Goal: Navigation & Orientation: Find specific page/section

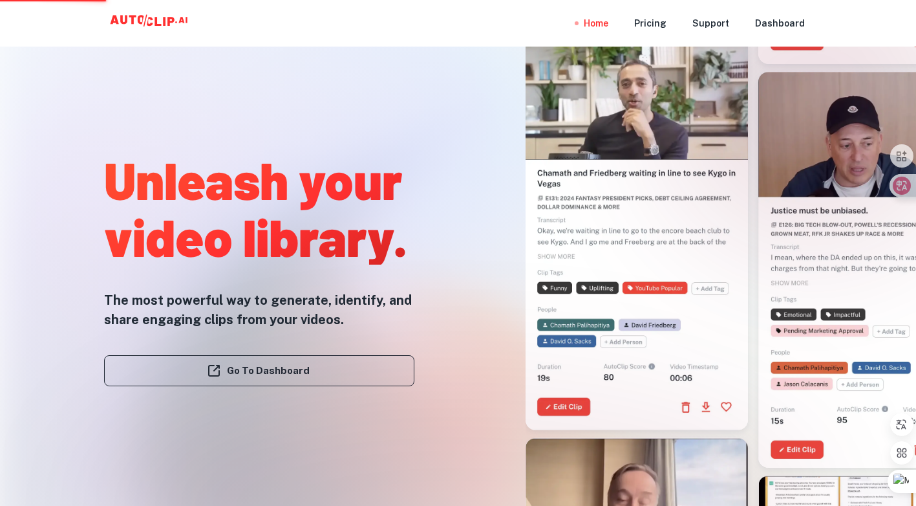
click at [281, 371] on link "Go To Dashboard" at bounding box center [259, 370] width 310 height 31
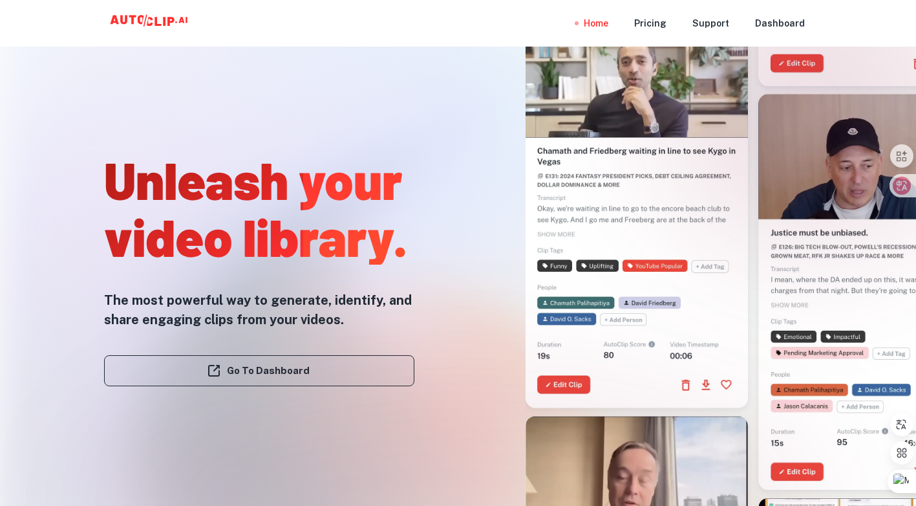
click at [230, 369] on link "Go To Dashboard" at bounding box center [259, 370] width 310 height 31
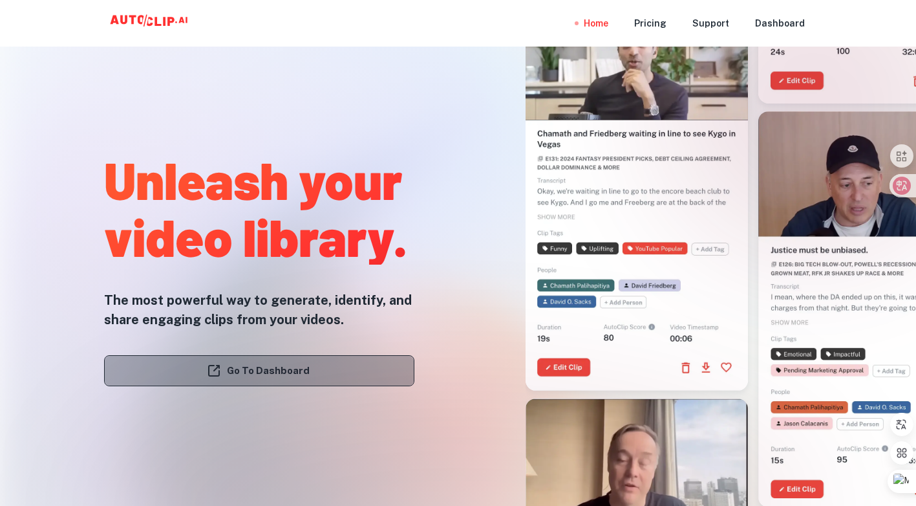
click at [230, 366] on link "Go To Dashboard" at bounding box center [259, 370] width 310 height 31
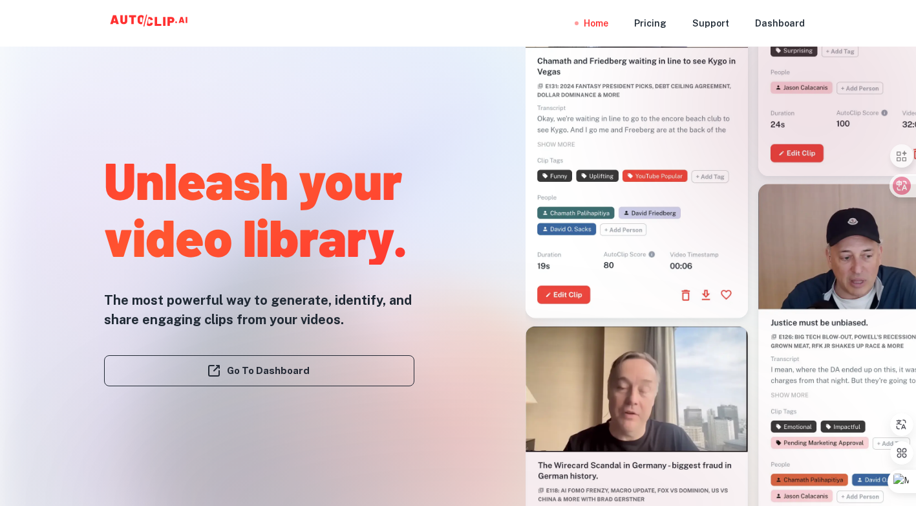
click at [427, 361] on div "Unleash your video library. The most powerful way to generate, identify, and sh…" at bounding box center [233, 201] width 398 height 506
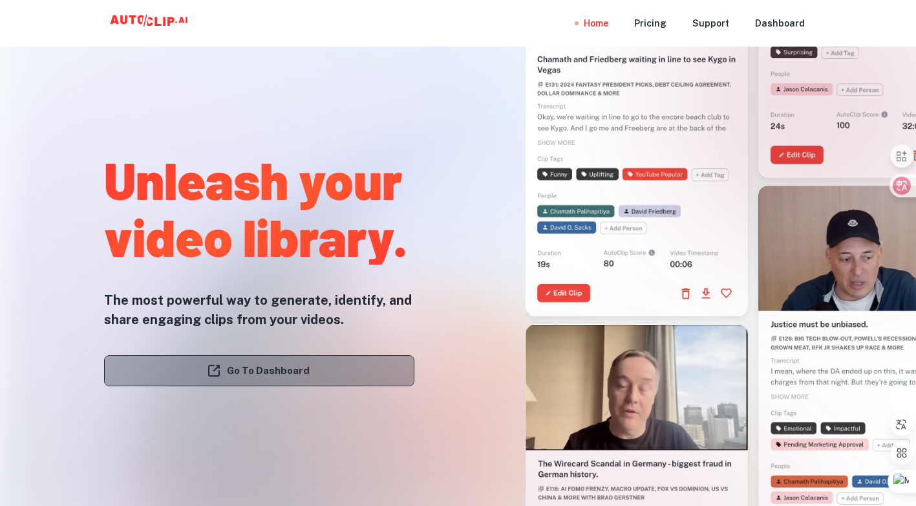
click at [393, 366] on link "Go To Dashboard" at bounding box center [259, 370] width 310 height 31
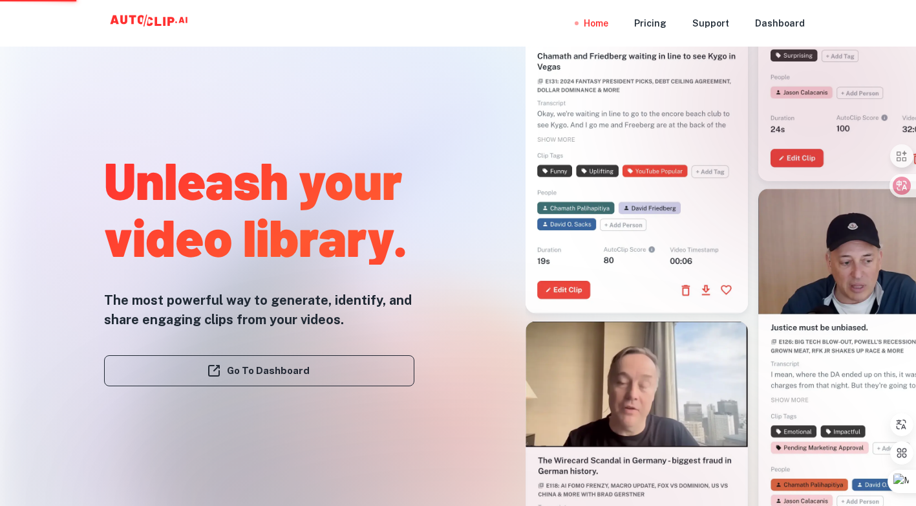
scroll to position [8, 0]
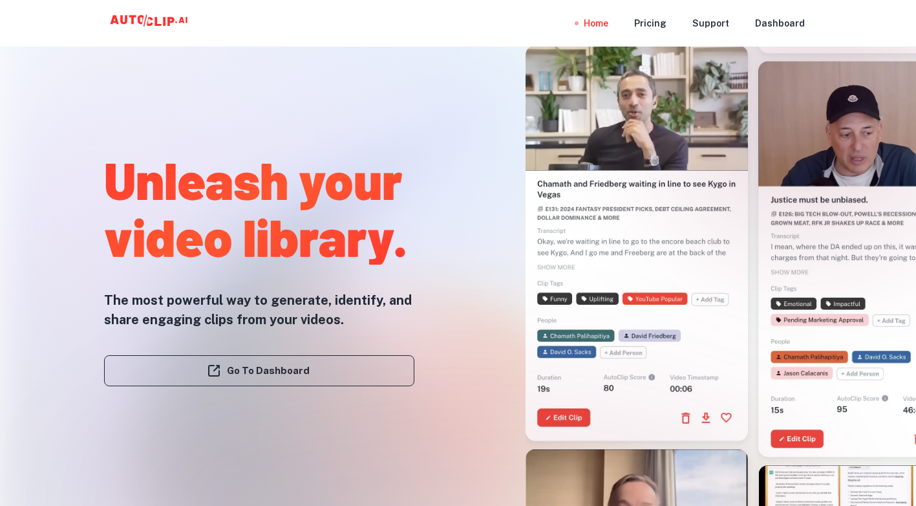
click at [350, 367] on link "Go To Dashboard" at bounding box center [259, 370] width 310 height 31
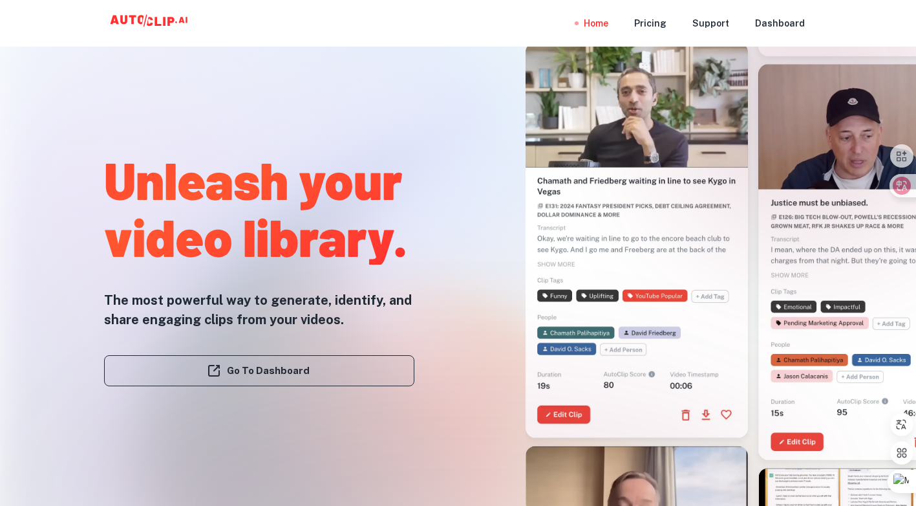
click at [303, 367] on link "Go To Dashboard" at bounding box center [259, 370] width 310 height 31
